Goal: Task Accomplishment & Management: Use online tool/utility

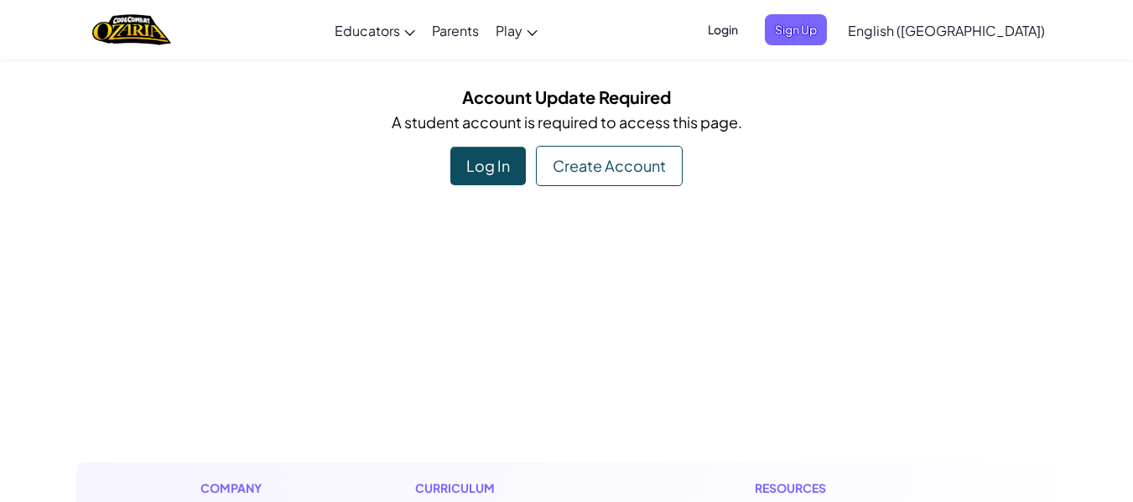
click at [490, 160] on div "Log In" at bounding box center [487, 166] width 75 height 39
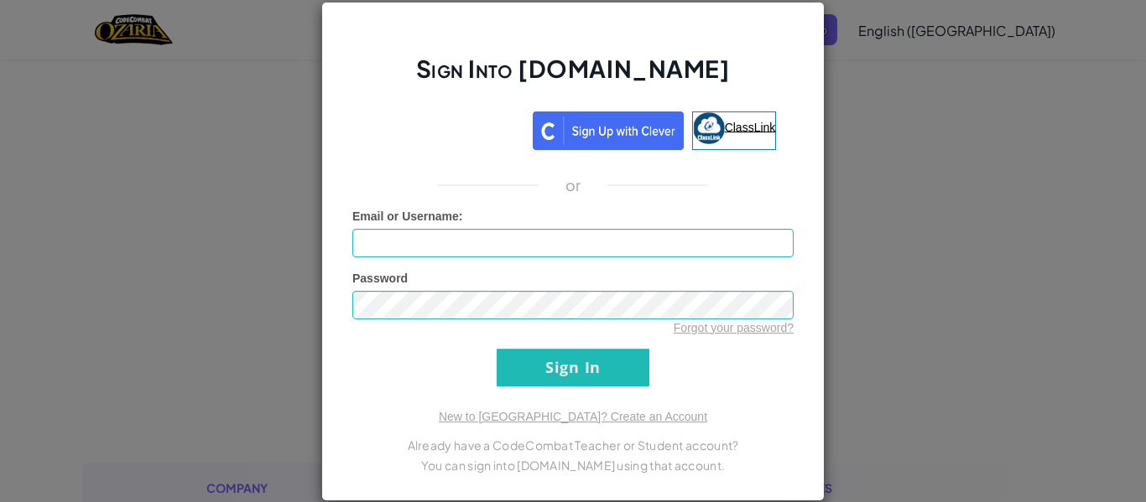
click at [725, 132] on span "ClassLink" at bounding box center [750, 126] width 51 height 13
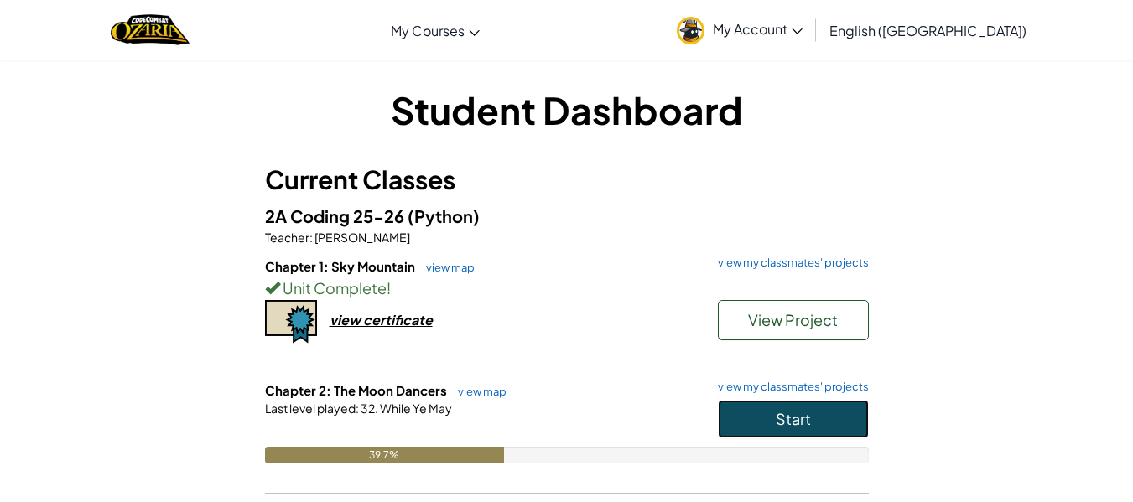
click at [801, 409] on span "Start" at bounding box center [793, 418] width 35 height 19
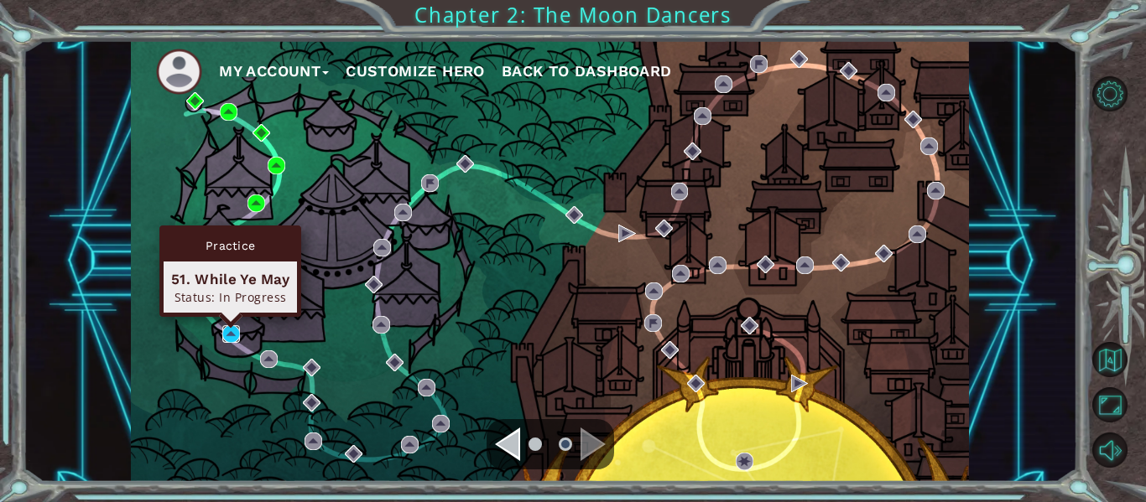
click at [229, 333] on img at bounding box center [231, 334] width 18 height 18
